Goal: Information Seeking & Learning: Learn about a topic

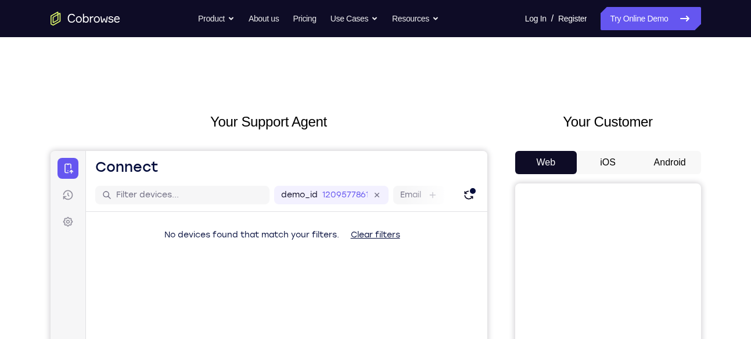
click at [679, 156] on button "Android" at bounding box center [670, 162] width 62 height 23
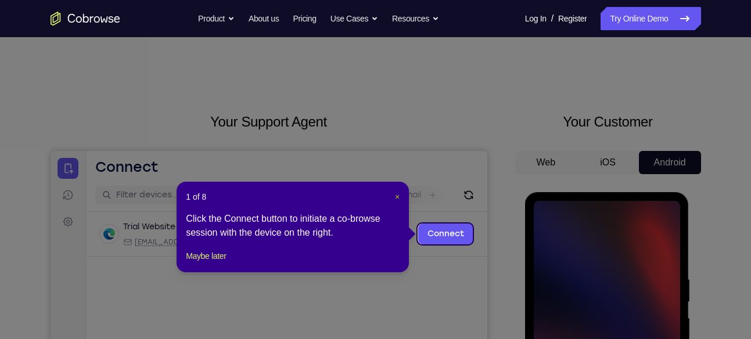
click at [399, 195] on span "×" at bounding box center [397, 196] width 5 height 9
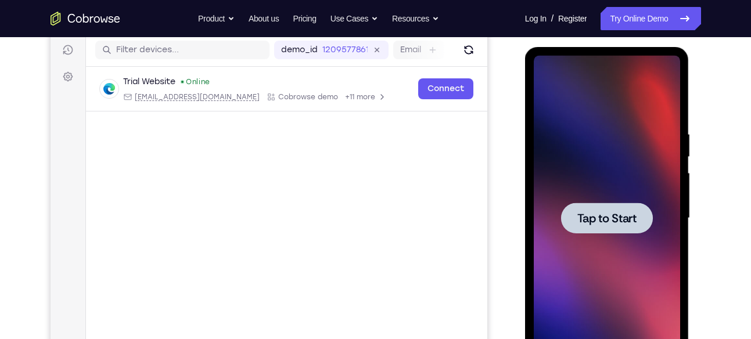
scroll to position [158, 0]
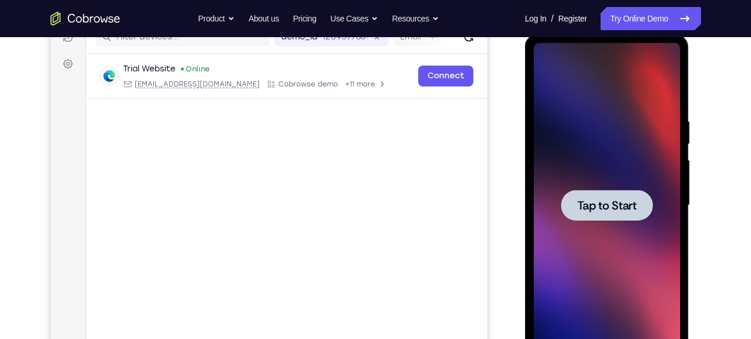
click at [637, 142] on div at bounding box center [607, 205] width 146 height 325
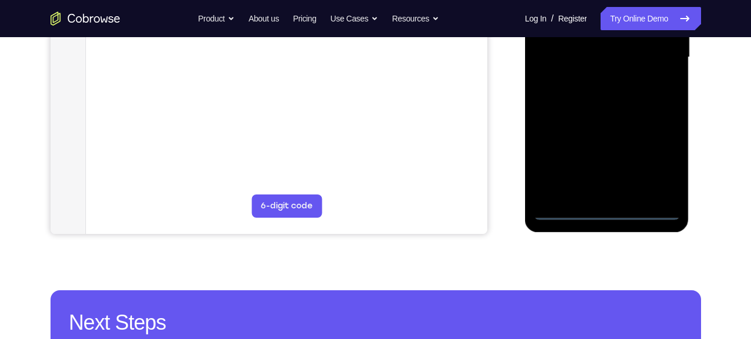
scroll to position [307, 0]
click at [616, 209] on div at bounding box center [607, 56] width 146 height 325
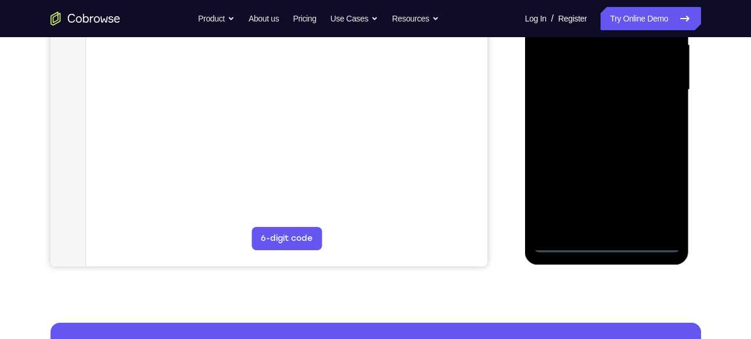
click at [660, 201] on div at bounding box center [607, 89] width 146 height 325
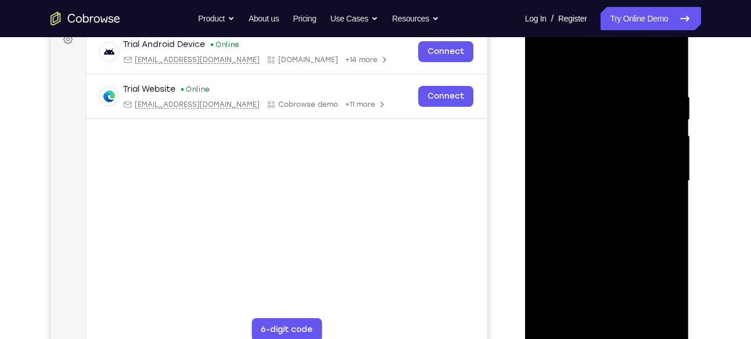
scroll to position [182, 0]
click at [601, 65] on div at bounding box center [607, 181] width 146 height 325
click at [662, 175] on div at bounding box center [607, 181] width 146 height 325
click at [598, 204] on div at bounding box center [607, 181] width 146 height 325
click at [594, 167] on div at bounding box center [607, 181] width 146 height 325
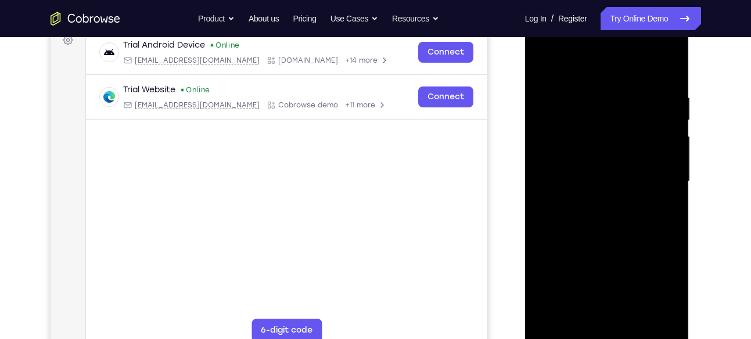
click at [601, 136] on div at bounding box center [607, 181] width 146 height 325
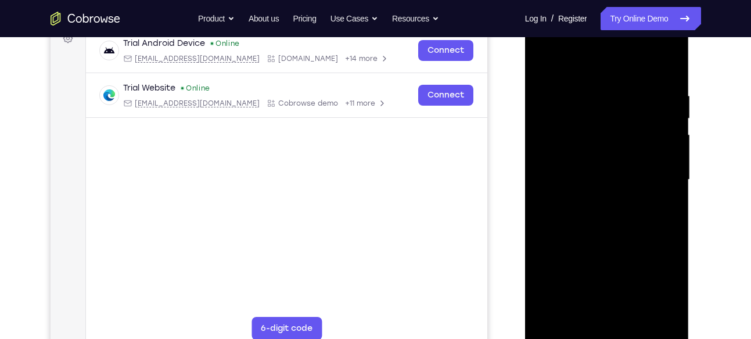
click at [591, 159] on div at bounding box center [607, 179] width 146 height 325
click at [596, 179] on div at bounding box center [607, 179] width 146 height 325
click at [587, 217] on div at bounding box center [607, 179] width 146 height 325
click at [668, 80] on div at bounding box center [607, 179] width 146 height 325
click at [637, 314] on div at bounding box center [607, 179] width 146 height 325
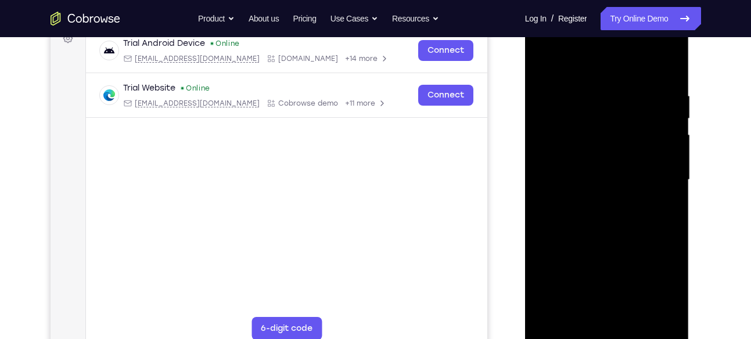
click at [619, 241] on div at bounding box center [607, 179] width 146 height 325
click at [595, 170] on div at bounding box center [607, 179] width 146 height 325
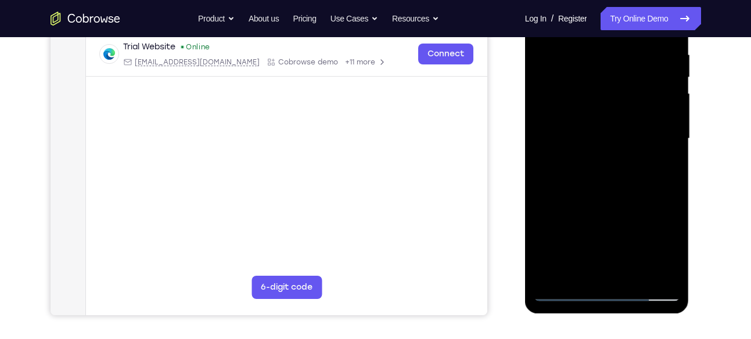
scroll to position [230, 0]
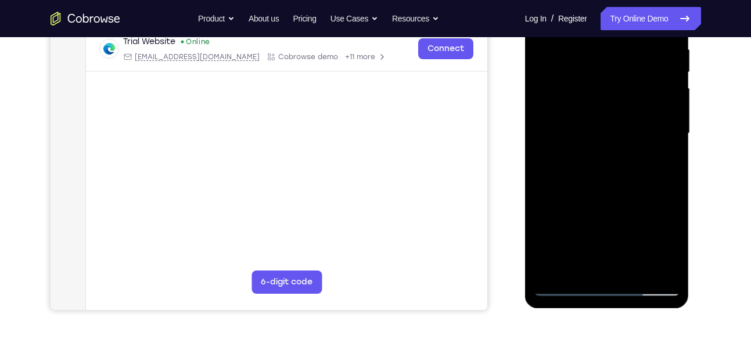
click at [660, 161] on div at bounding box center [607, 133] width 146 height 325
click at [664, 239] on div at bounding box center [607, 133] width 146 height 325
click at [661, 163] on div at bounding box center [607, 133] width 146 height 325
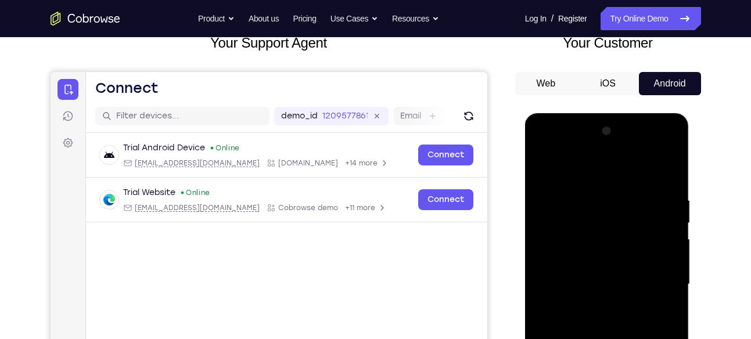
scroll to position [78, 0]
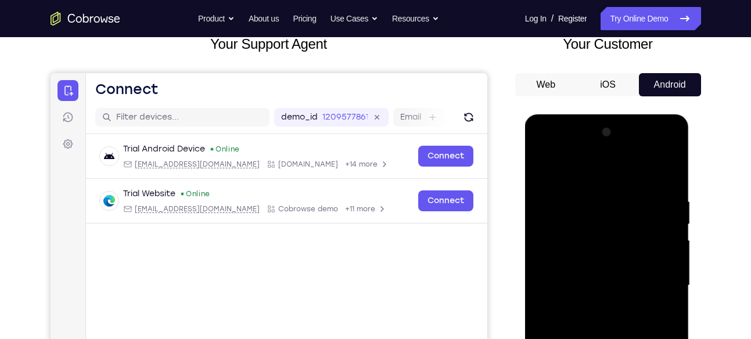
click at [547, 170] on div at bounding box center [607, 285] width 146 height 325
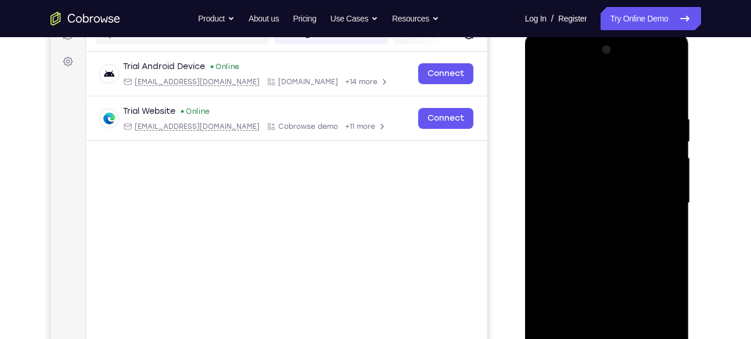
scroll to position [179, 0]
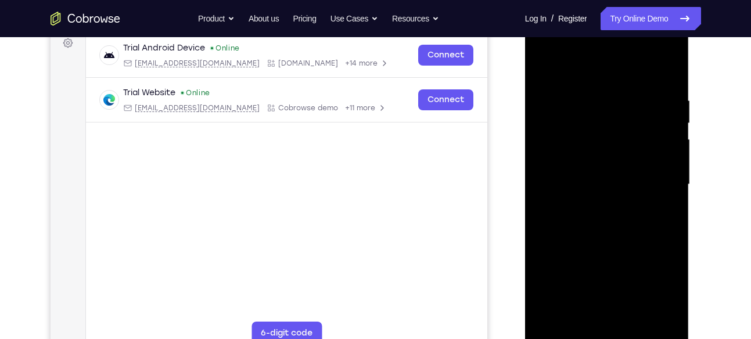
click at [549, 69] on div at bounding box center [607, 184] width 146 height 325
click at [602, 82] on div at bounding box center [607, 184] width 146 height 325
click at [600, 89] on div at bounding box center [607, 184] width 146 height 325
click at [588, 103] on div at bounding box center [607, 184] width 146 height 325
click at [538, 166] on div at bounding box center [607, 184] width 146 height 325
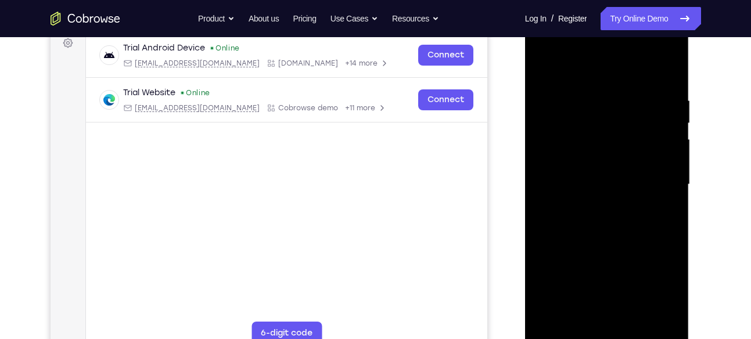
click at [671, 184] on div at bounding box center [607, 184] width 146 height 325
click at [664, 195] on div at bounding box center [607, 184] width 146 height 325
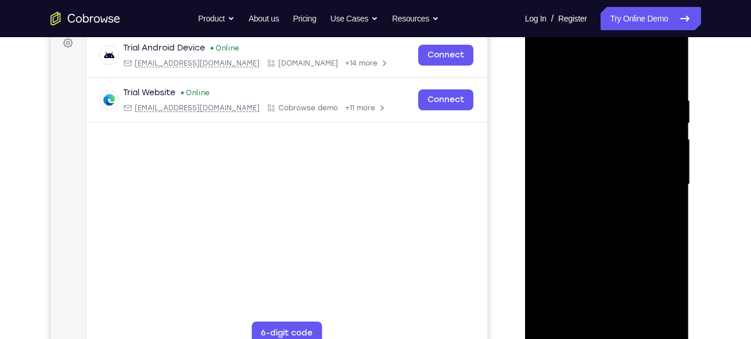
click at [664, 195] on div at bounding box center [607, 184] width 146 height 325
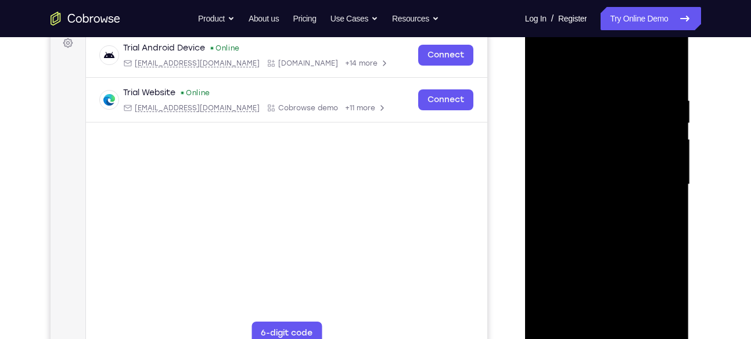
click at [664, 195] on div at bounding box center [607, 184] width 146 height 325
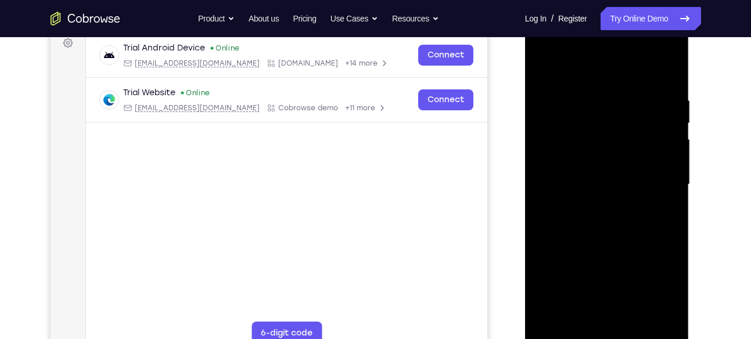
click at [664, 195] on div at bounding box center [607, 184] width 146 height 325
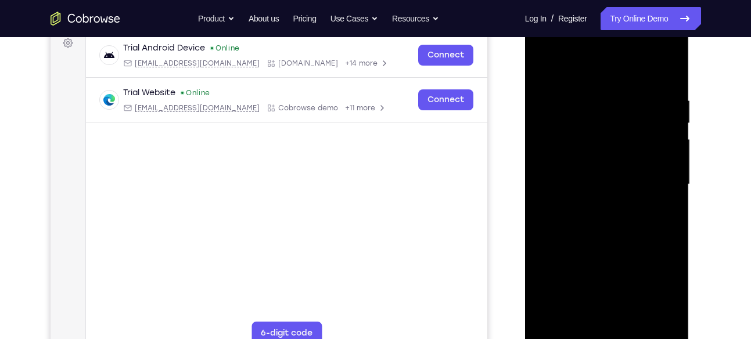
click at [664, 195] on div at bounding box center [607, 184] width 146 height 325
click at [668, 189] on div at bounding box center [607, 184] width 146 height 325
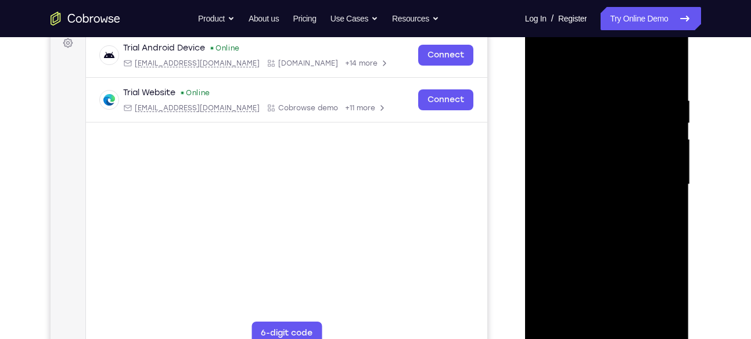
click at [668, 189] on div at bounding box center [607, 184] width 146 height 325
click at [540, 200] on div at bounding box center [607, 184] width 146 height 325
click at [670, 204] on div at bounding box center [607, 184] width 146 height 325
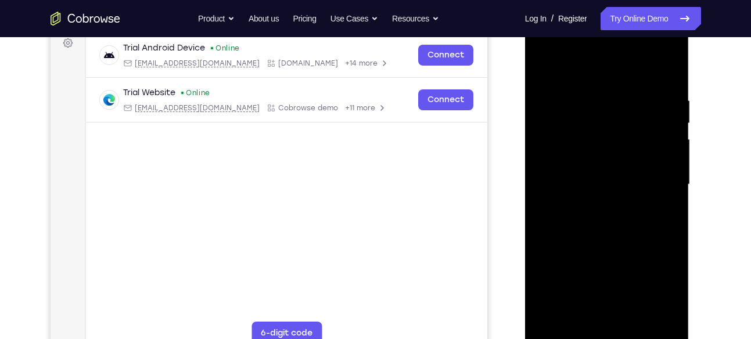
click at [668, 73] on div at bounding box center [607, 184] width 146 height 325
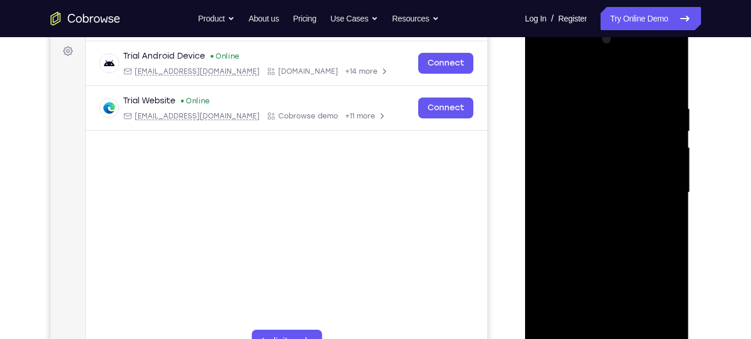
scroll to position [173, 0]
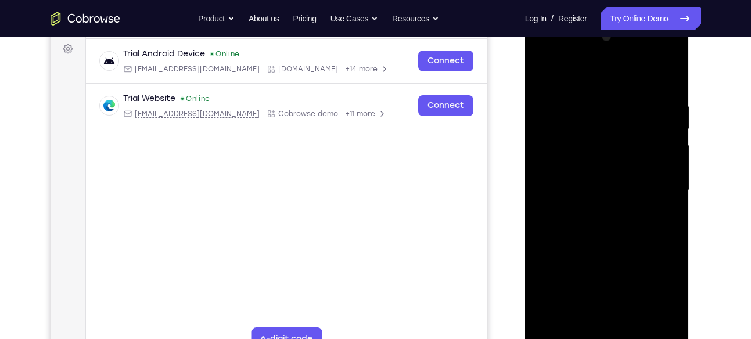
drag, startPoint x: 663, startPoint y: 101, endPoint x: 603, endPoint y: 105, distance: 60.5
click at [603, 105] on div at bounding box center [607, 190] width 146 height 325
click at [670, 68] on div at bounding box center [607, 190] width 146 height 325
click at [563, 136] on div at bounding box center [607, 190] width 146 height 325
click at [548, 160] on div at bounding box center [607, 190] width 146 height 325
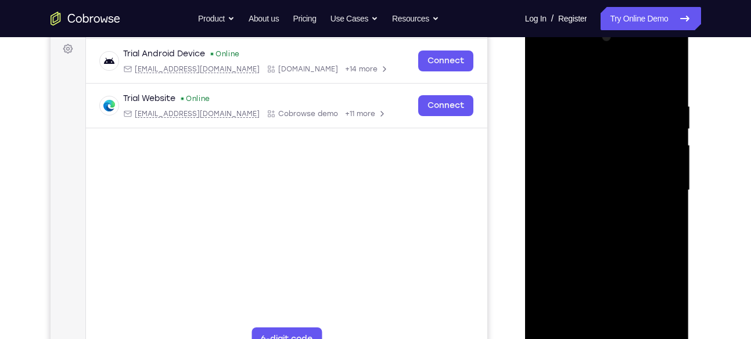
click at [649, 146] on div at bounding box center [607, 190] width 146 height 325
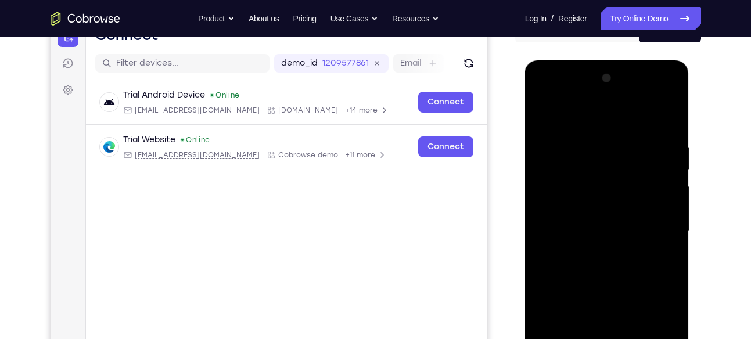
scroll to position [131, 0]
click at [666, 175] on div at bounding box center [607, 232] width 146 height 325
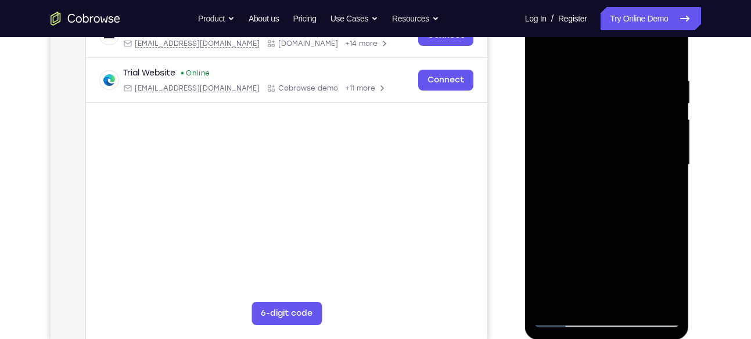
scroll to position [202, 0]
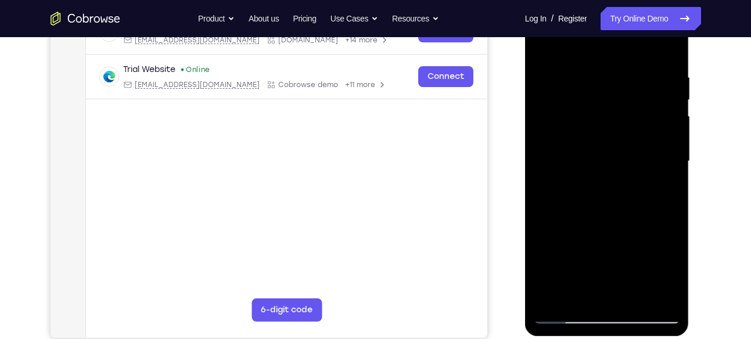
click at [666, 175] on div at bounding box center [607, 161] width 146 height 325
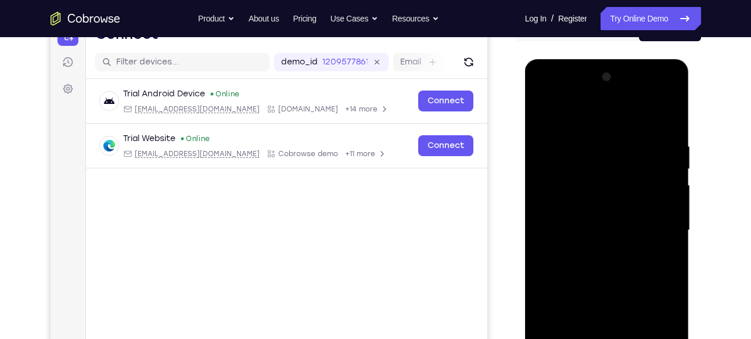
scroll to position [132, 0]
click at [671, 83] on div at bounding box center [607, 231] width 146 height 325
click at [548, 114] on div at bounding box center [607, 231] width 146 height 325
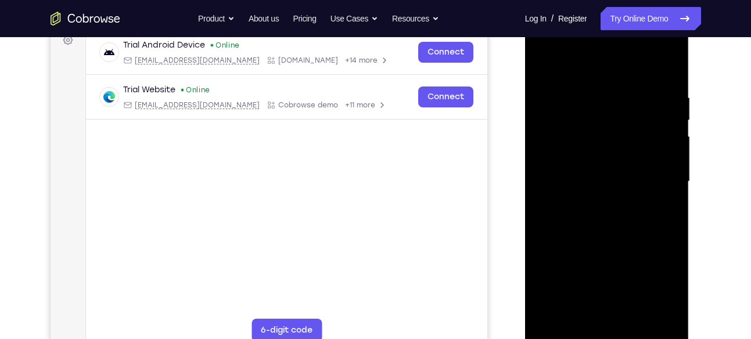
scroll to position [192, 0]
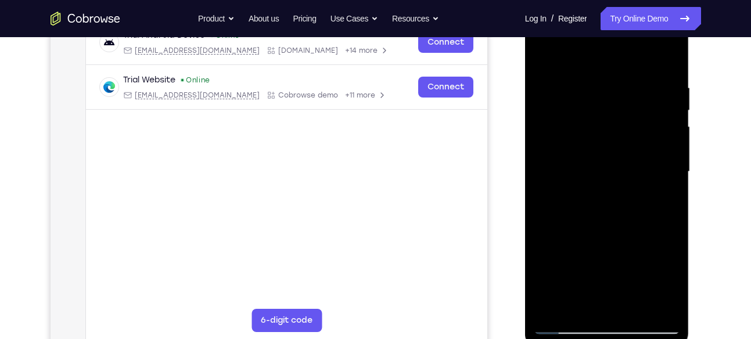
click at [605, 77] on div at bounding box center [607, 171] width 146 height 325
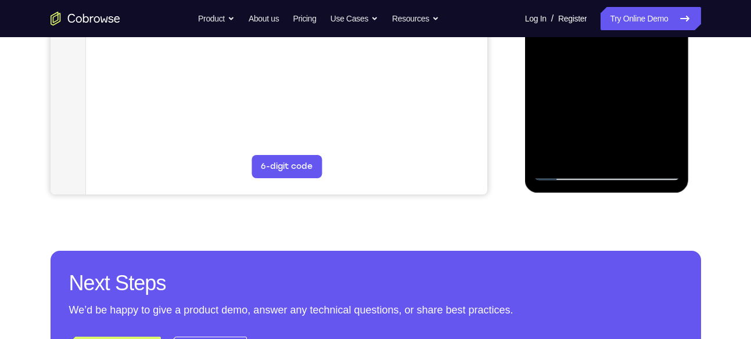
scroll to position [345, 0]
click at [547, 154] on div at bounding box center [607, 18] width 146 height 325
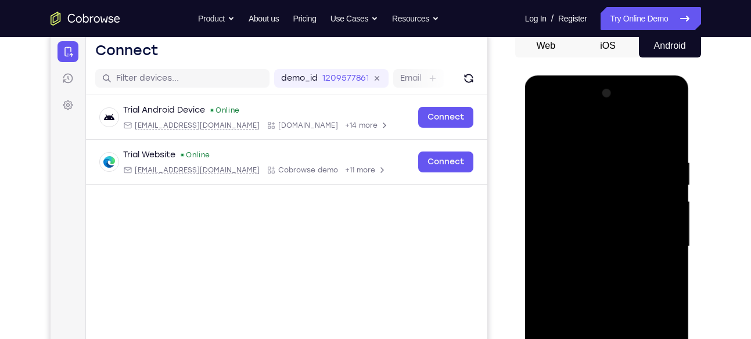
scroll to position [117, 0]
drag, startPoint x: 622, startPoint y: 182, endPoint x: 623, endPoint y: 300, distance: 117.9
click at [623, 300] on div at bounding box center [607, 246] width 146 height 325
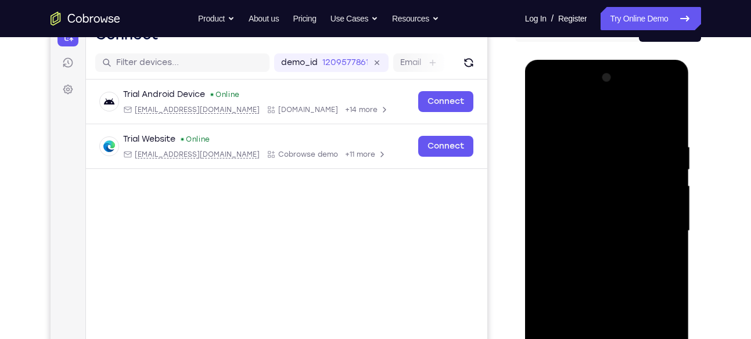
scroll to position [135, 0]
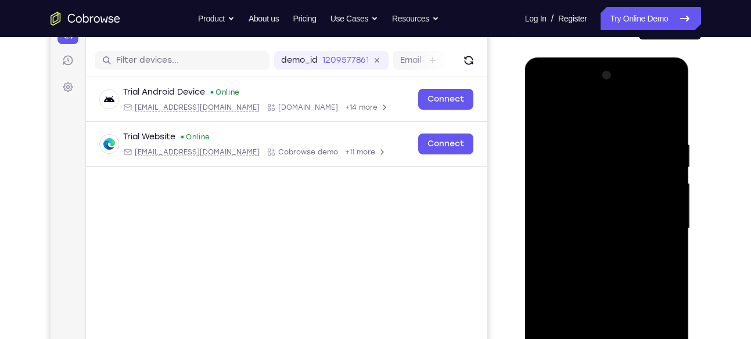
click at [594, 135] on div at bounding box center [607, 228] width 146 height 325
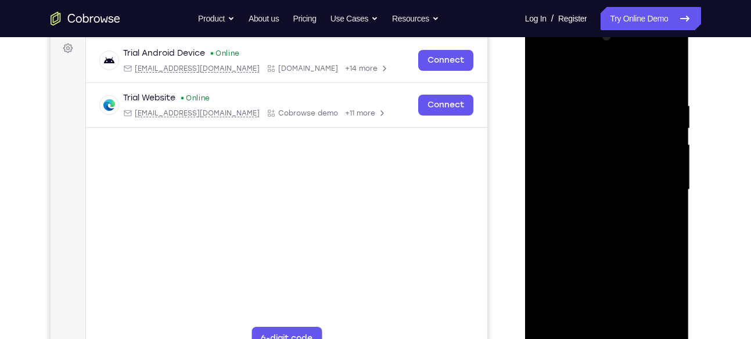
scroll to position [185, 0]
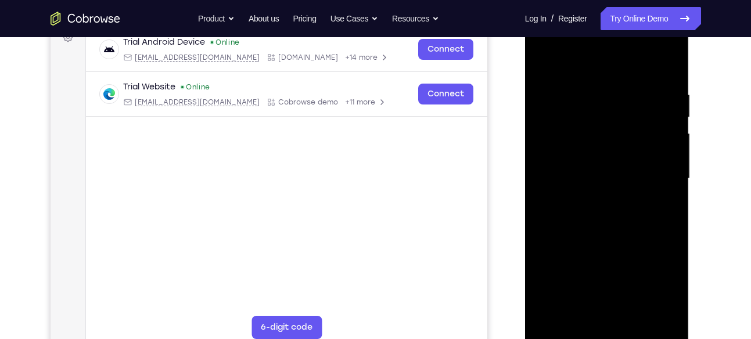
click at [661, 158] on div at bounding box center [607, 178] width 146 height 325
click at [556, 177] on div at bounding box center [607, 178] width 146 height 325
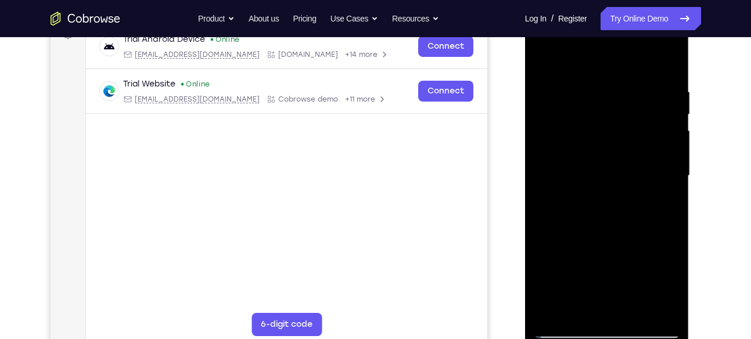
scroll to position [186, 0]
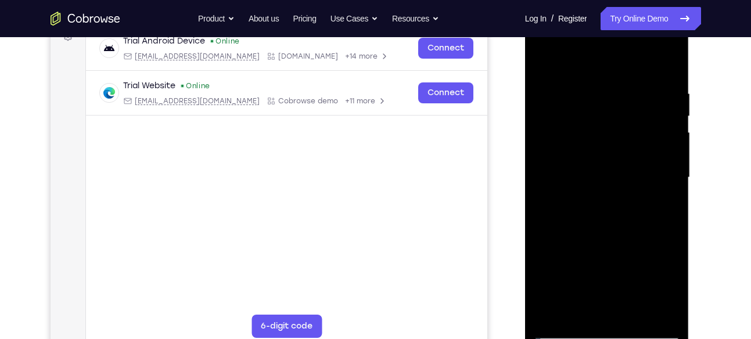
click at [668, 169] on div at bounding box center [607, 177] width 146 height 325
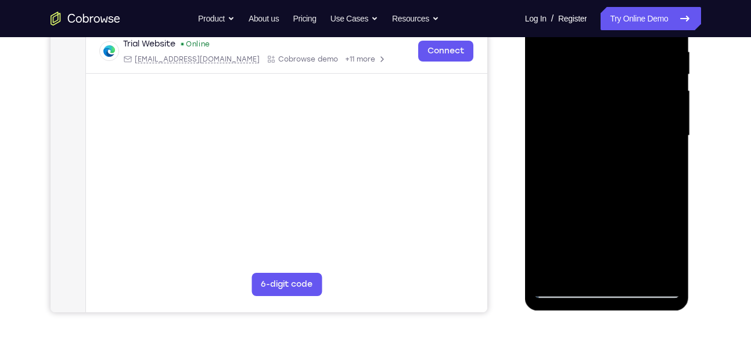
scroll to position [228, 0]
click at [663, 132] on div at bounding box center [607, 135] width 146 height 325
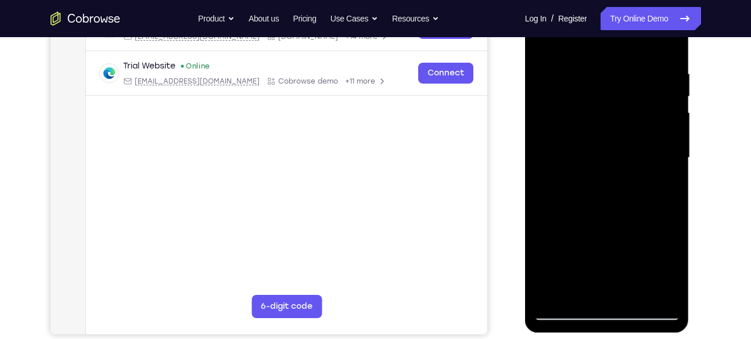
scroll to position [202, 0]
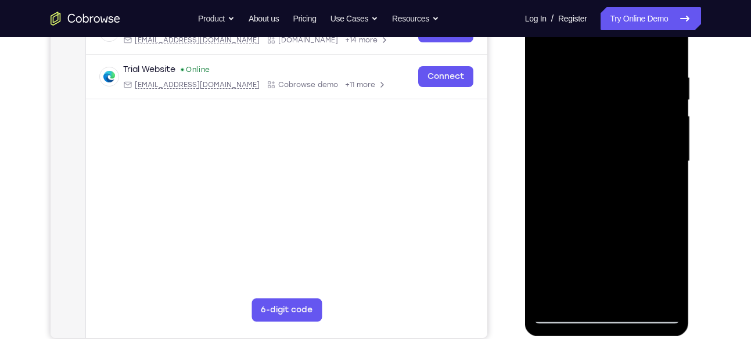
click at [663, 132] on div at bounding box center [607, 161] width 146 height 325
drag, startPoint x: 663, startPoint y: 159, endPoint x: 576, endPoint y: 143, distance: 88.4
click at [576, 143] on div at bounding box center [607, 161] width 146 height 325
